Goal: Information Seeking & Learning: Learn about a topic

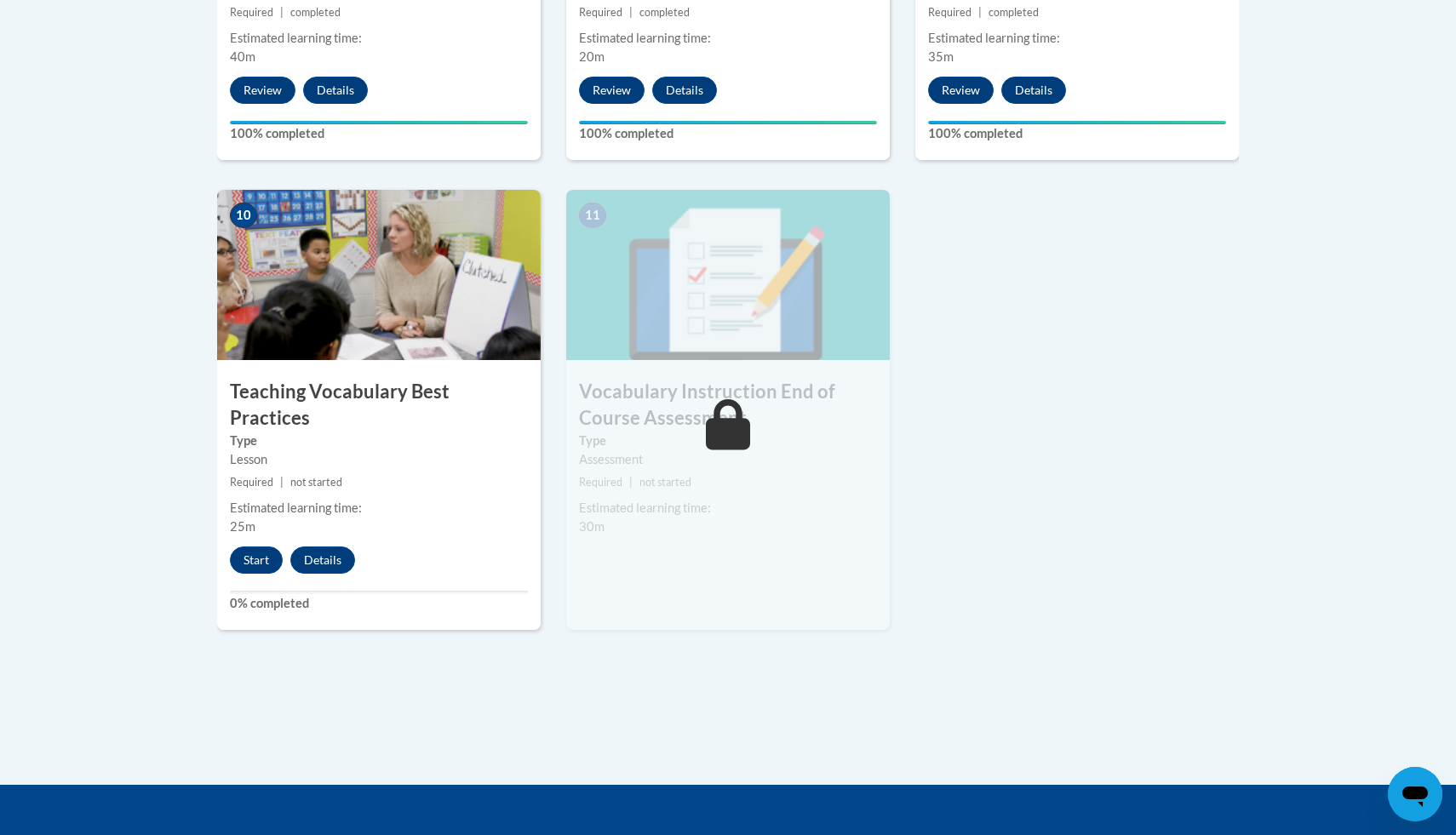
scroll to position [1993, 0]
